Goal: Check status: Check status

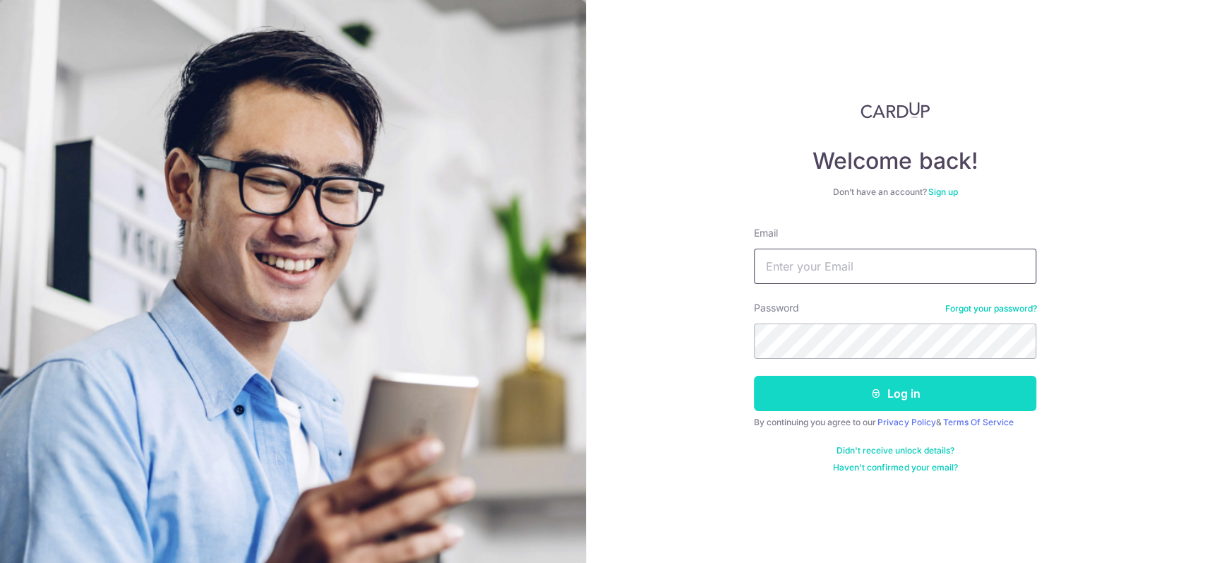
type input "[EMAIL_ADDRESS][DOMAIN_NAME]"
click at [881, 377] on button "Log in" at bounding box center [895, 393] width 282 height 35
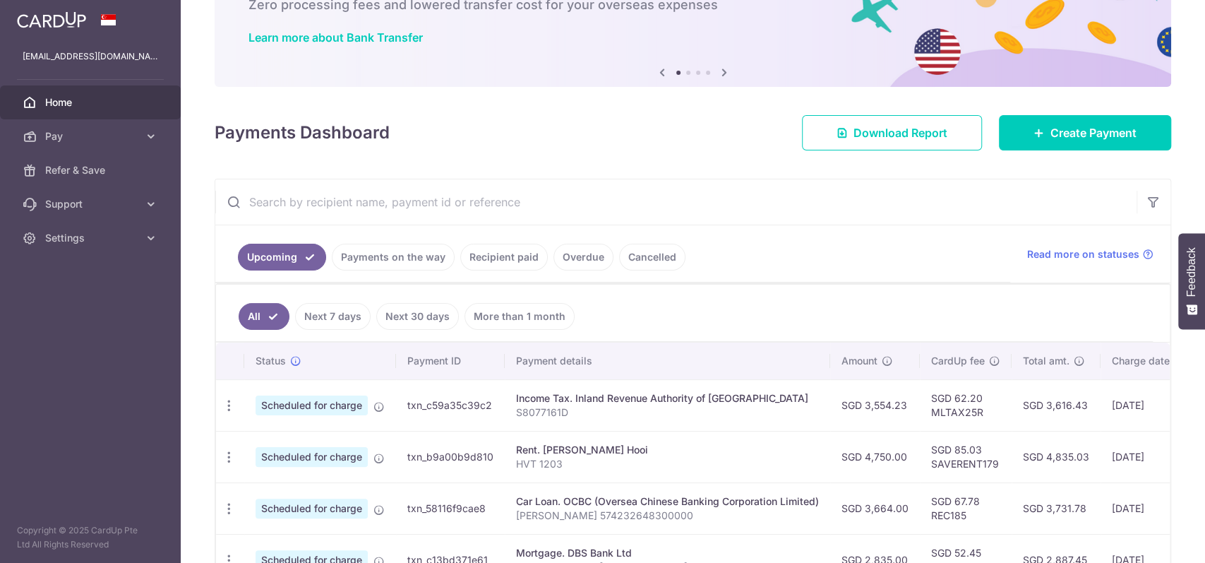
click at [395, 257] on link "Payments on the way" at bounding box center [393, 257] width 123 height 27
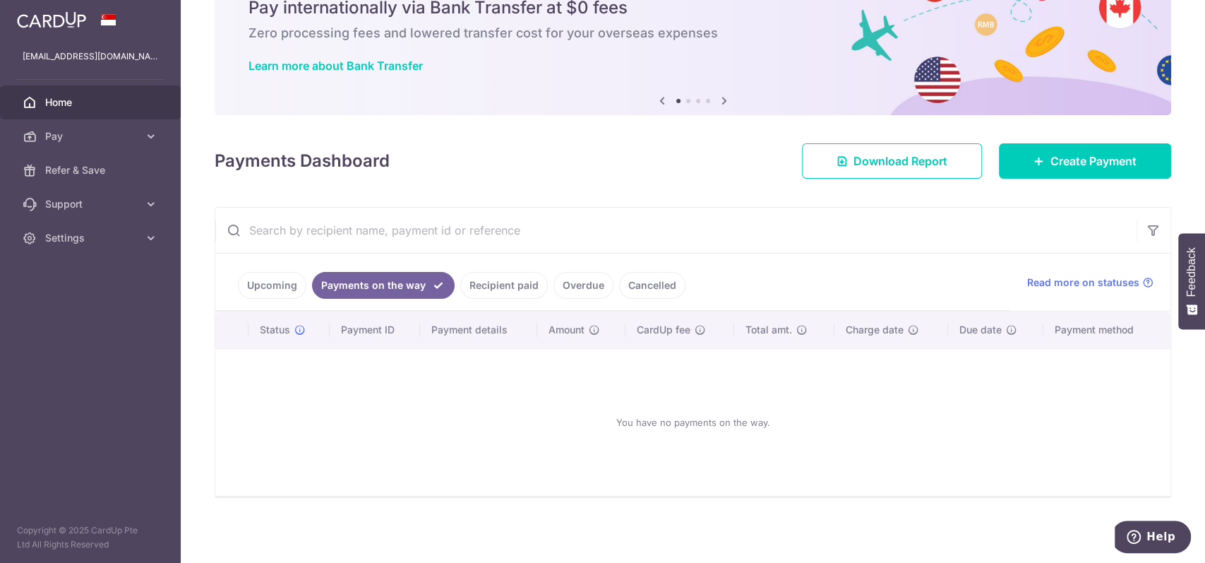
click at [514, 280] on link "Recipient paid" at bounding box center [504, 285] width 88 height 27
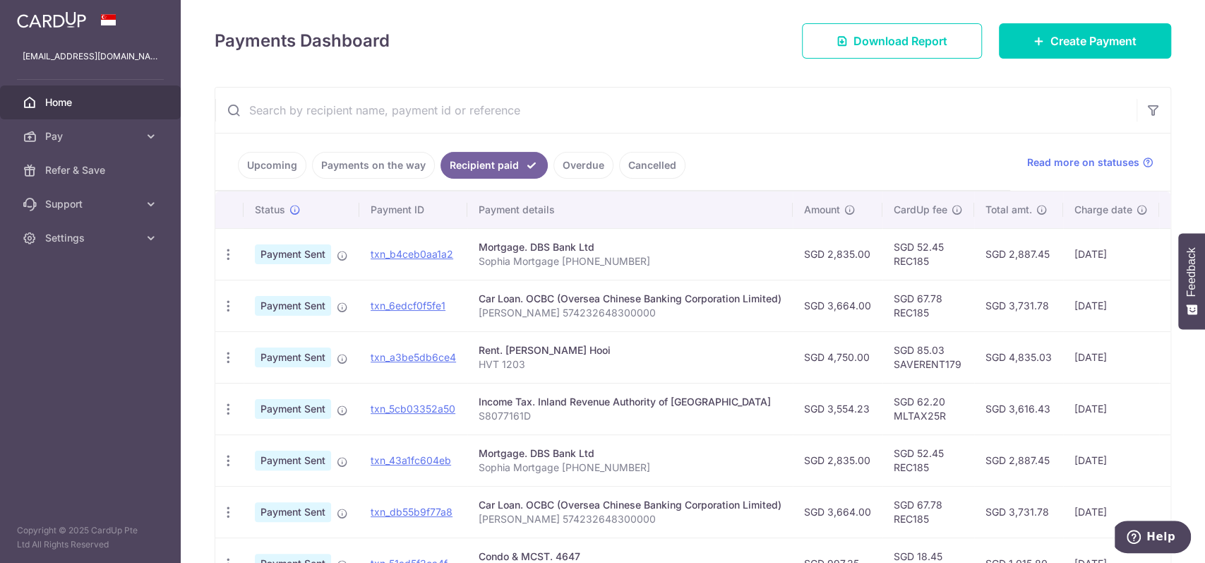
scroll to position [188, 0]
